Goal: Task Accomplishment & Management: Use online tool/utility

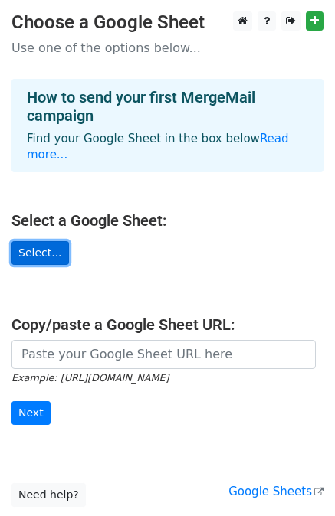
click at [44, 244] on link "Select..." at bounding box center [39, 253] width 57 height 24
click at [38, 244] on link "Select..." at bounding box center [39, 253] width 57 height 24
click at [41, 241] on link "Select..." at bounding box center [39, 253] width 57 height 24
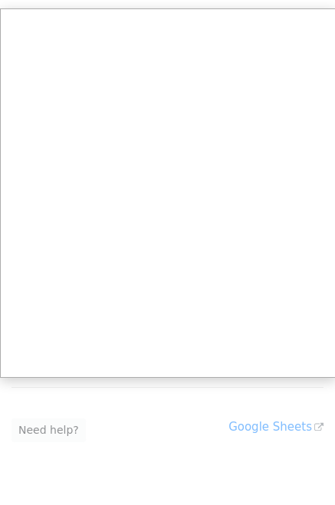
scroll to position [107, 0]
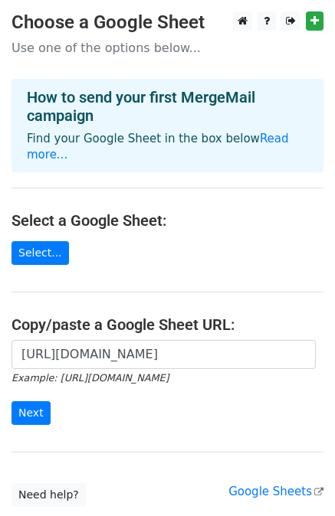
scroll to position [0, 564]
type input "https://docs.google.com/spreadsheets/d/10DneG5Ryzvp40wMacVStu8afdQZhyfNH/edit?u…"
click at [35, 401] on input "Next" at bounding box center [30, 413] width 39 height 24
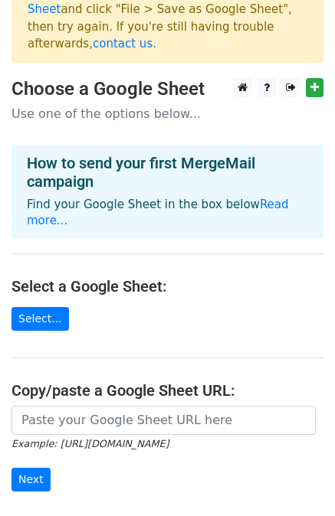
scroll to position [77, 0]
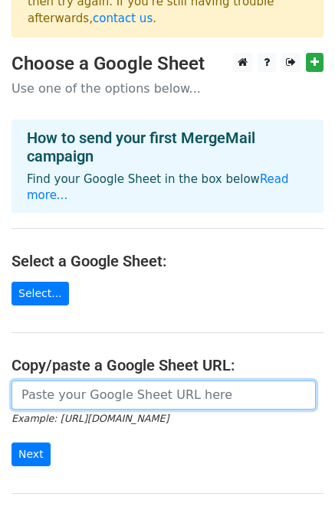
click at [165, 381] on input "url" at bounding box center [163, 395] width 304 height 29
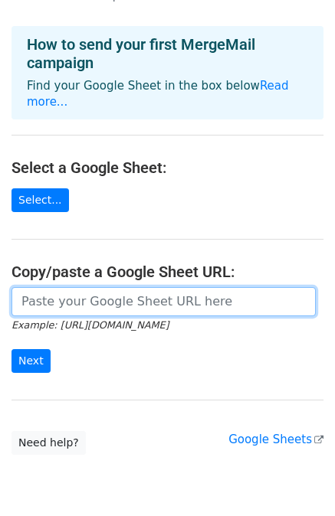
scroll to position [195, 0]
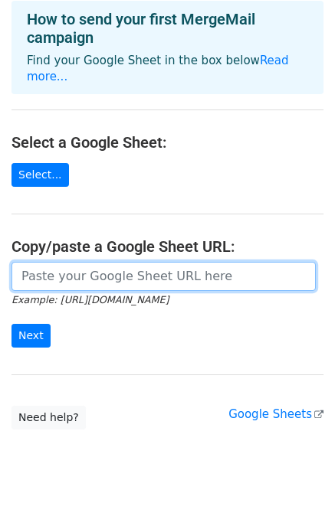
click at [116, 262] on input "url" at bounding box center [163, 276] width 304 height 29
paste input "[URL][DOMAIN_NAME]"
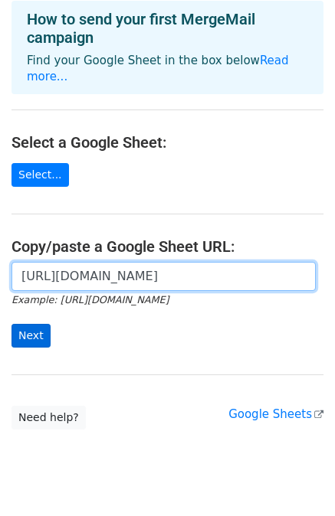
type input "[URL][DOMAIN_NAME]"
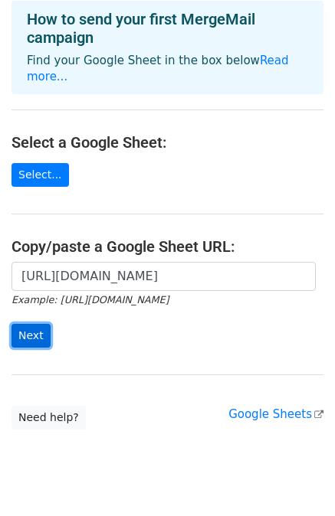
click at [28, 324] on input "Next" at bounding box center [30, 336] width 39 height 24
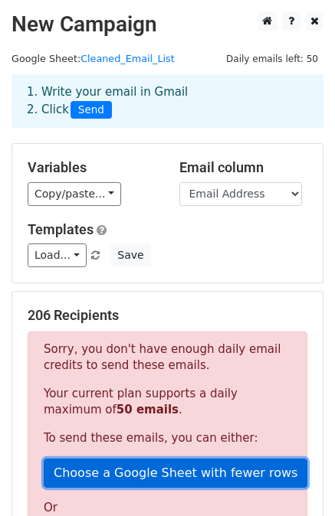
click at [88, 478] on link "Choose a Google Sheet with fewer rows" at bounding box center [176, 473] width 264 height 29
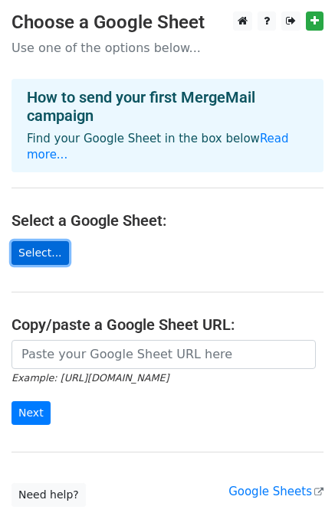
click at [42, 241] on link "Select..." at bounding box center [39, 253] width 57 height 24
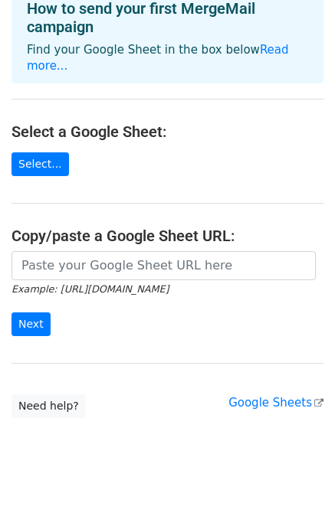
scroll to position [95, 0]
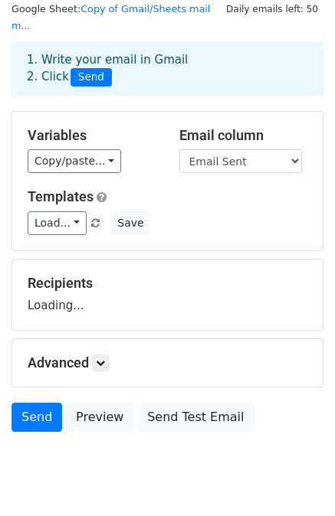
scroll to position [77, 0]
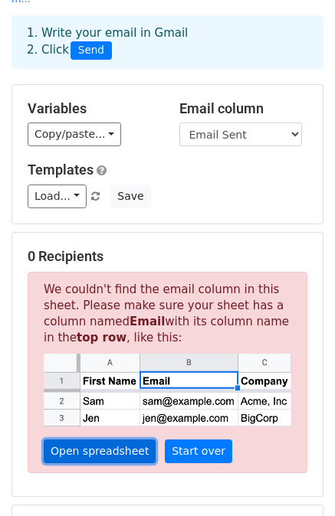
click at [95, 440] on link "Open spreadsheet" at bounding box center [100, 452] width 112 height 24
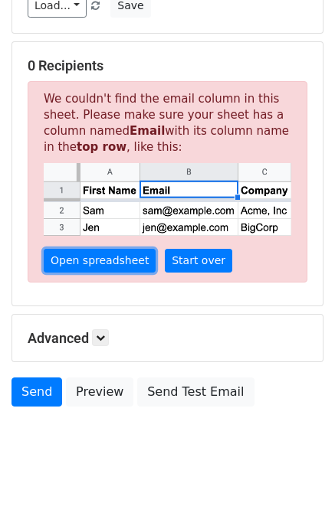
scroll to position [268, 0]
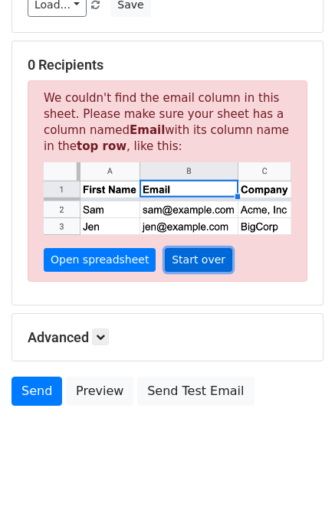
click at [190, 248] on link "Start over" at bounding box center [198, 260] width 67 height 24
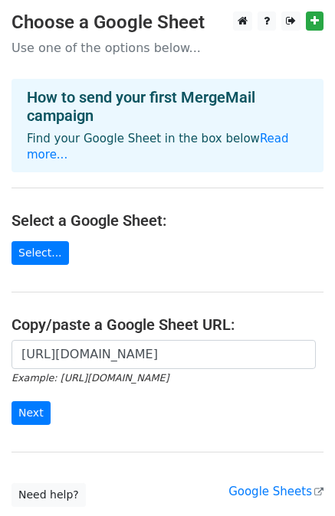
scroll to position [0, 313]
type input "[URL][DOMAIN_NAME]"
click at [44, 401] on input "Next" at bounding box center [30, 413] width 39 height 24
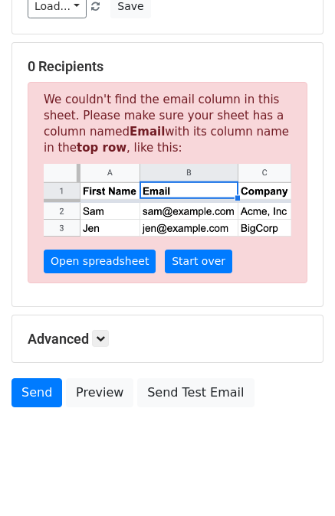
scroll to position [268, 0]
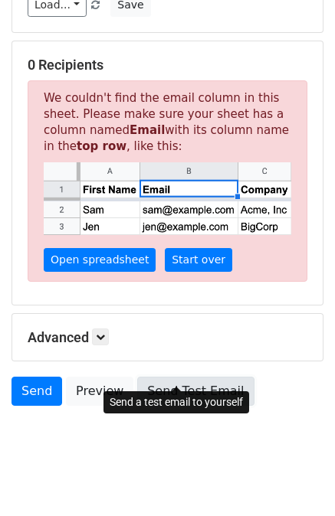
click at [194, 377] on link "Send Test Email" at bounding box center [195, 391] width 116 height 29
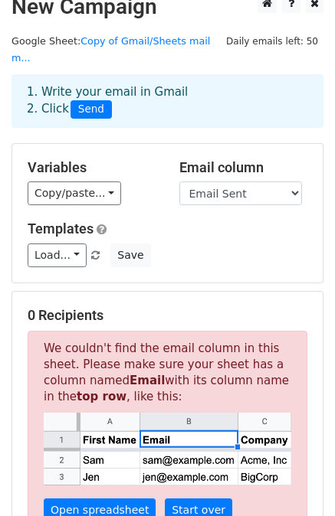
scroll to position [0, 0]
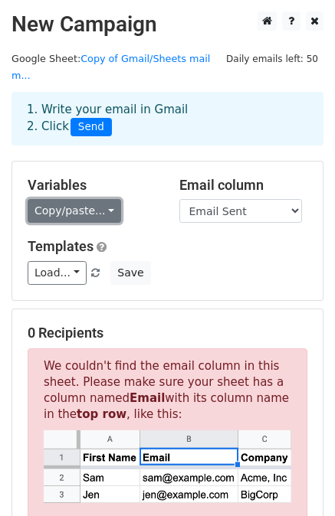
click at [101, 199] on link "Copy/paste..." at bounding box center [74, 211] width 93 height 24
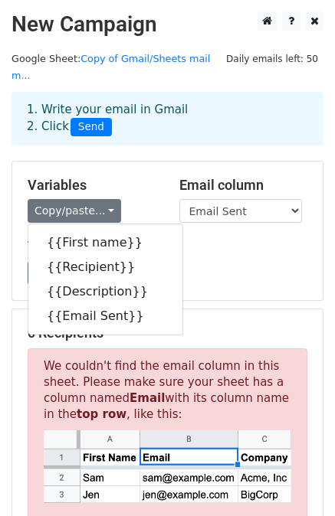
click at [212, 238] on h5 "Templates" at bounding box center [168, 246] width 280 height 17
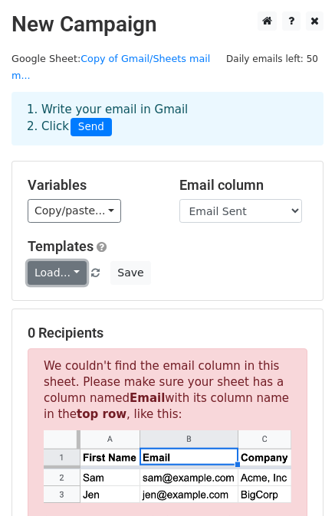
click at [61, 261] on link "Load..." at bounding box center [57, 273] width 59 height 24
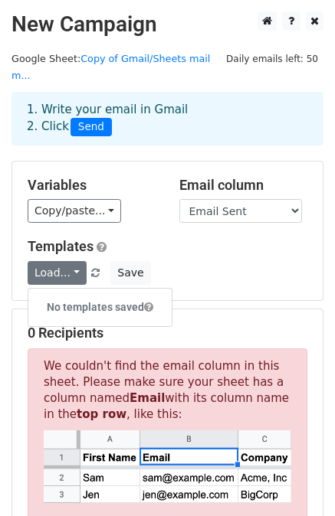
click at [155, 261] on div "Load... No templates saved Save" at bounding box center [167, 273] width 303 height 24
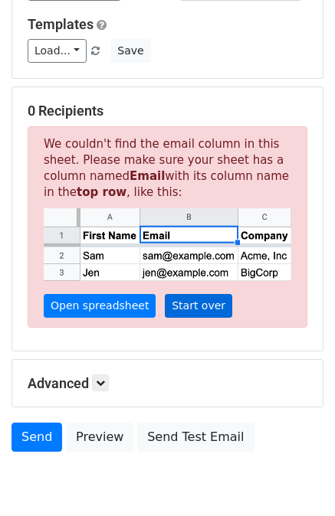
scroll to position [230, 0]
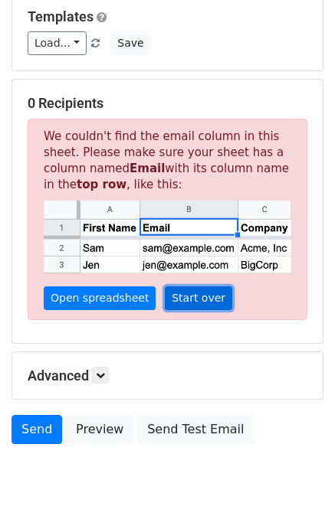
click at [176, 287] on link "Start over" at bounding box center [198, 299] width 67 height 24
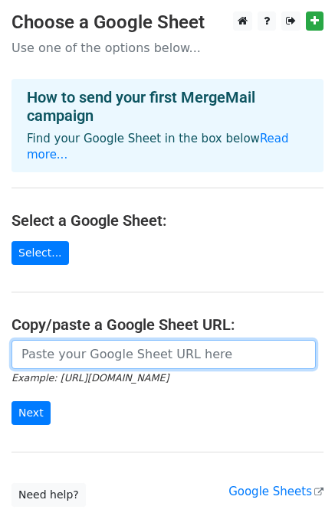
click at [85, 345] on input "url" at bounding box center [163, 354] width 304 height 29
paste input "https://docs.google.com/spreadsheets/d/1BkKH8tJnoYeVxHA8zEGlNlFve5Pil72X-5lfm86…"
type input "https://docs.google.com/spreadsheets/d/1BkKH8tJnoYeVxHA8zEGlNlFve5Pil72X-5lfm86…"
click at [11, 401] on input "Next" at bounding box center [30, 413] width 39 height 24
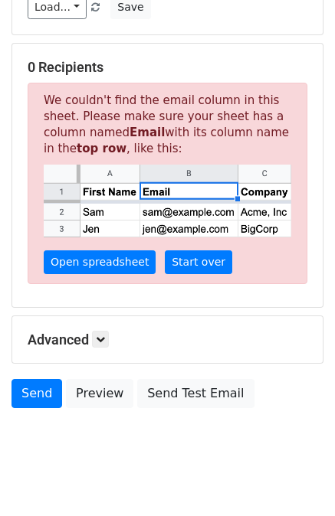
scroll to position [268, 0]
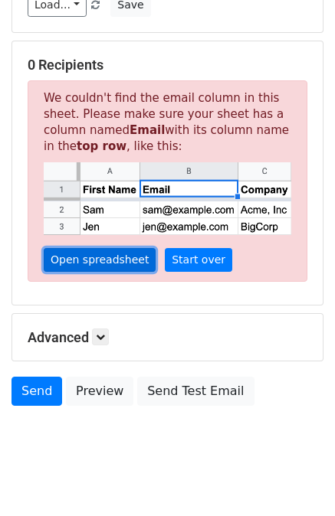
click at [116, 249] on link "Open spreadsheet" at bounding box center [100, 260] width 112 height 24
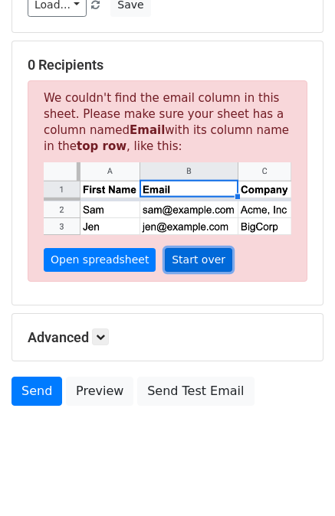
click at [187, 248] on link "Start over" at bounding box center [198, 260] width 67 height 24
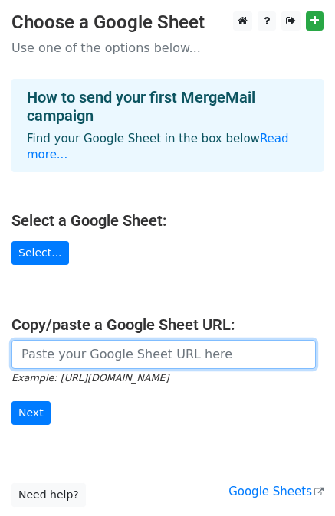
click at [107, 350] on input "url" at bounding box center [163, 354] width 304 height 29
paste input "https://docs.google.com/spreadsheets/d/1BkKH8tJnoYeVxHA8zEGlNlFve5Pil72X-5lfm86…"
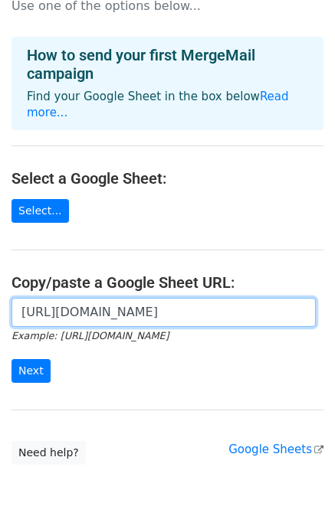
scroll to position [77, 0]
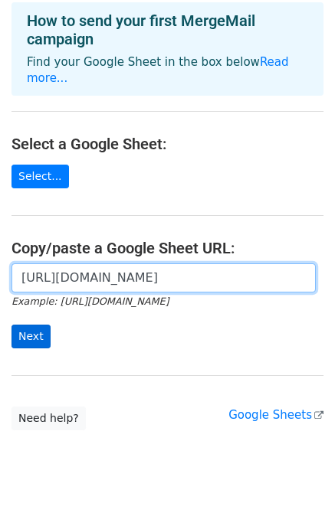
type input "https://docs.google.com/spreadsheets/d/1BkKH8tJnoYeVxHA8zEGlNlFve5Pil72X-5lfm86…"
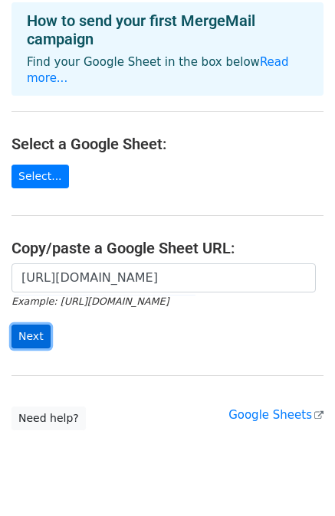
scroll to position [0, 0]
click at [24, 325] on input "Next" at bounding box center [30, 337] width 39 height 24
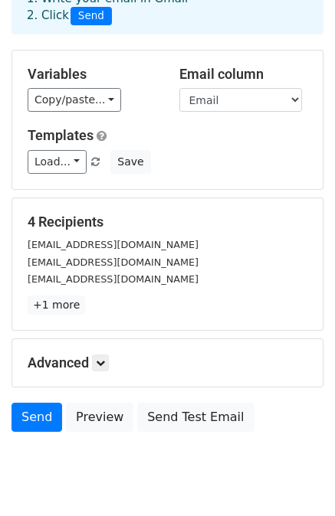
scroll to position [138, 0]
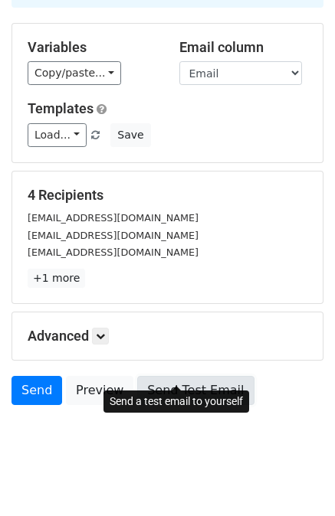
click at [182, 378] on link "Send Test Email" at bounding box center [195, 390] width 116 height 29
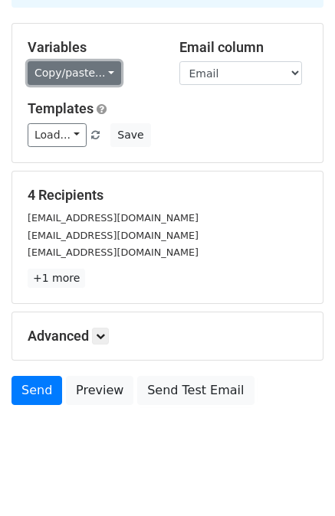
click at [93, 61] on link "Copy/paste..." at bounding box center [74, 73] width 93 height 24
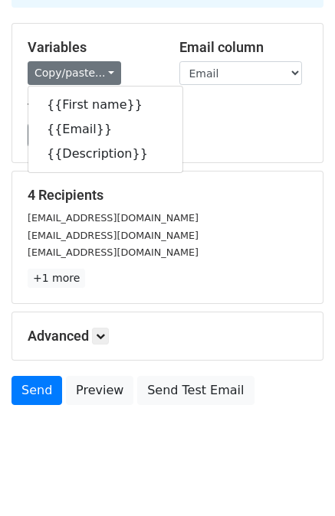
click at [170, 134] on div "Variables Copy/paste... {{First name}} {{Email}} {{Description}} Email column F…" at bounding box center [167, 93] width 310 height 139
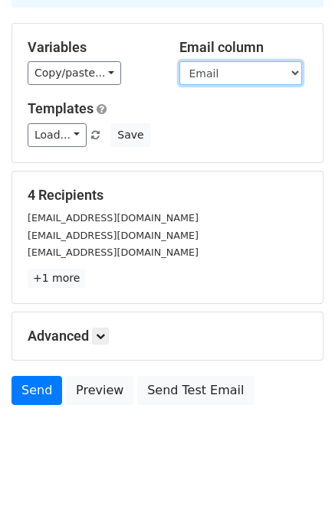
click at [236, 62] on select "First name Email Description" at bounding box center [240, 73] width 123 height 24
click at [179, 61] on select "First name Email Description" at bounding box center [240, 73] width 123 height 24
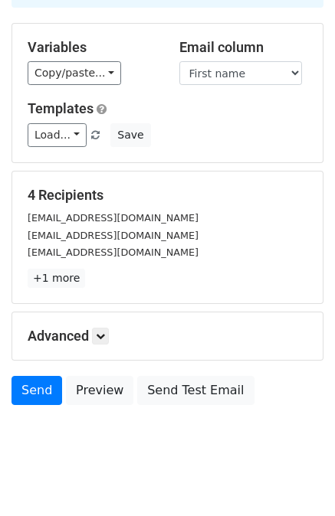
click at [241, 80] on div "Variables Copy/paste... {{First name}} {{Email}} {{Description}} Email column F…" at bounding box center [167, 93] width 310 height 139
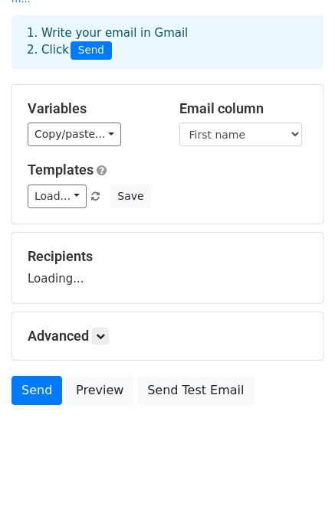
scroll to position [0, 0]
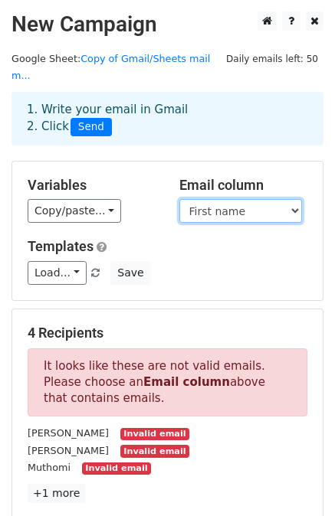
click at [252, 204] on select "First name Email Description" at bounding box center [240, 211] width 123 height 24
select select "Email"
click at [179, 199] on select "First name Email Description" at bounding box center [240, 211] width 123 height 24
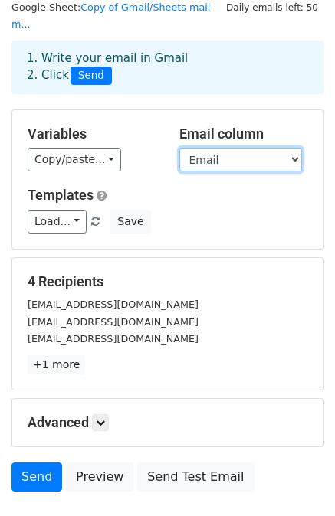
scroll to position [77, 0]
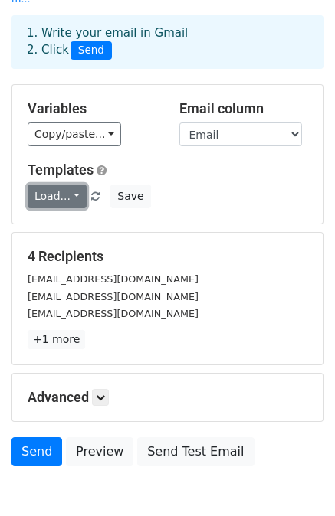
click at [64, 185] on link "Load..." at bounding box center [57, 197] width 59 height 24
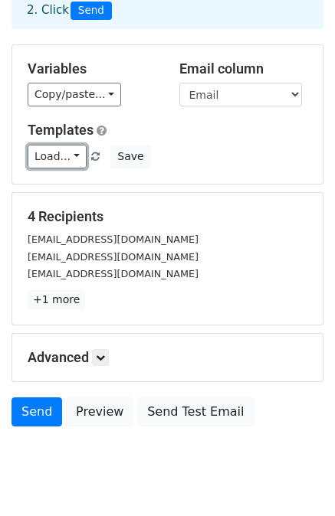
scroll to position [138, 0]
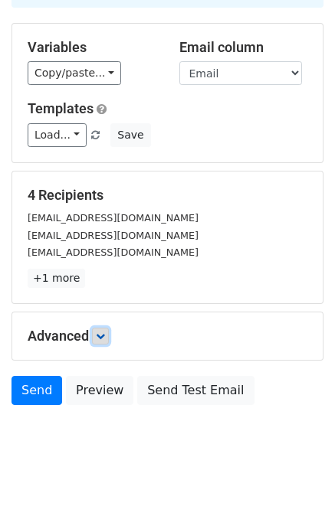
click at [102, 332] on icon at bounding box center [100, 336] width 9 height 9
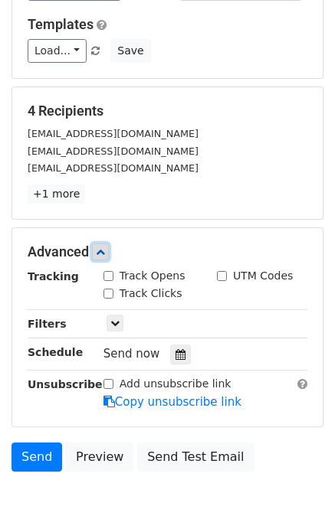
scroll to position [287, 0]
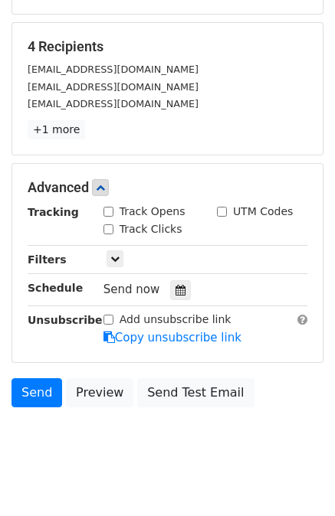
click at [104, 207] on input "Track Opens" at bounding box center [108, 212] width 10 height 10
checkbox input "true"
click at [108, 224] on input "Track Clicks" at bounding box center [108, 229] width 10 height 10
checkbox input "true"
click at [121, 251] on link at bounding box center [114, 259] width 17 height 17
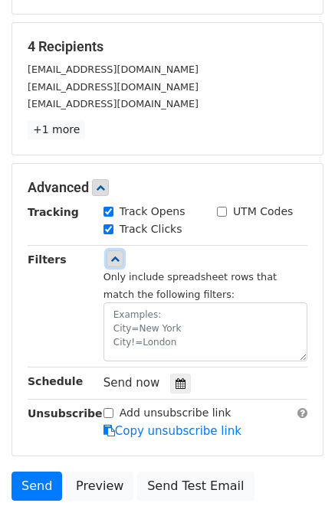
click at [115, 254] on icon at bounding box center [114, 258] width 9 height 9
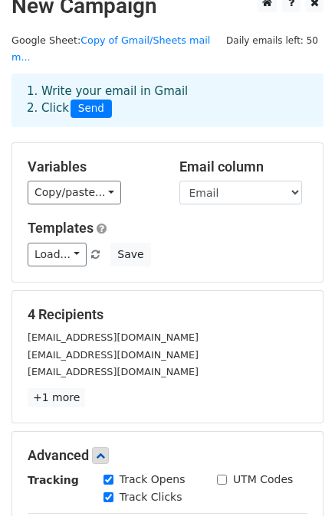
scroll to position [0, 0]
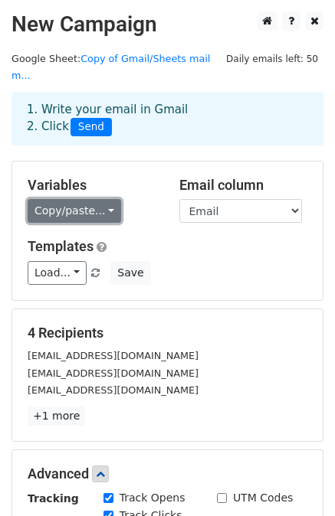
click at [98, 200] on link "Copy/paste..." at bounding box center [74, 211] width 93 height 24
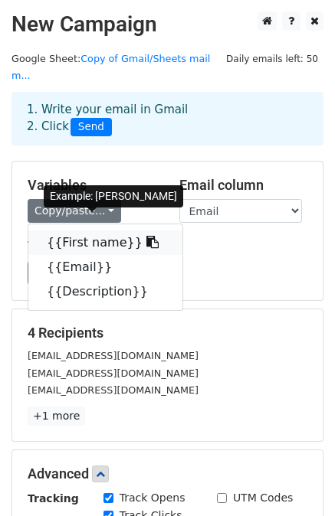
click at [100, 231] on link "{{First name}}" at bounding box center [105, 243] width 154 height 25
